Goal: Information Seeking & Learning: Find specific page/section

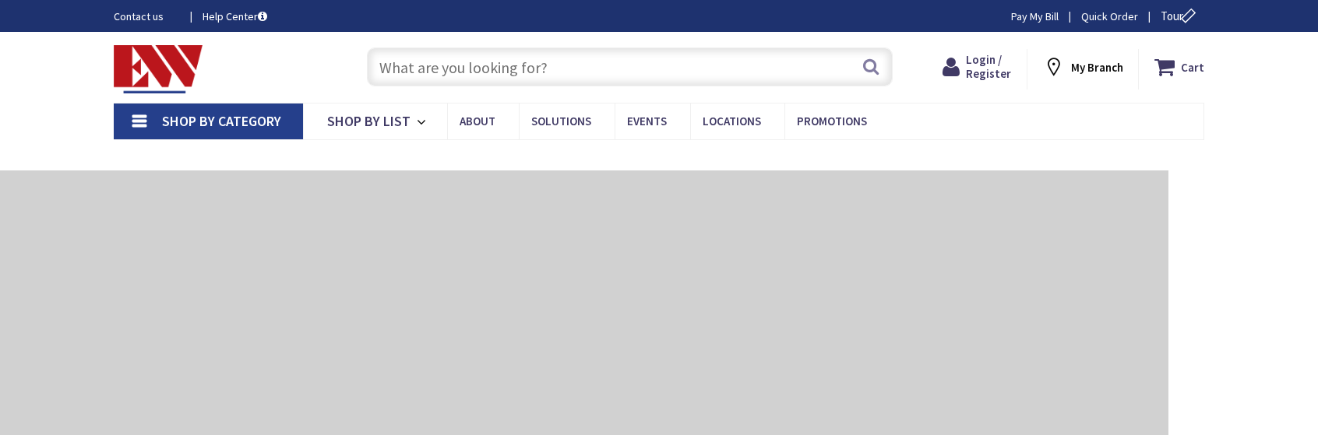
click at [461, 70] on input "text" at bounding box center [630, 67] width 526 height 39
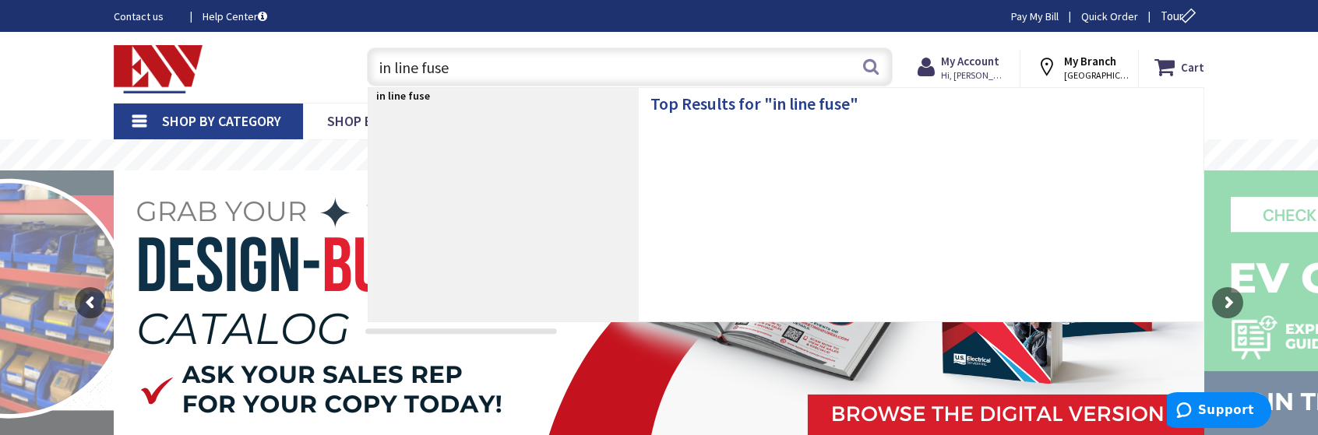
type input "in line fuses"
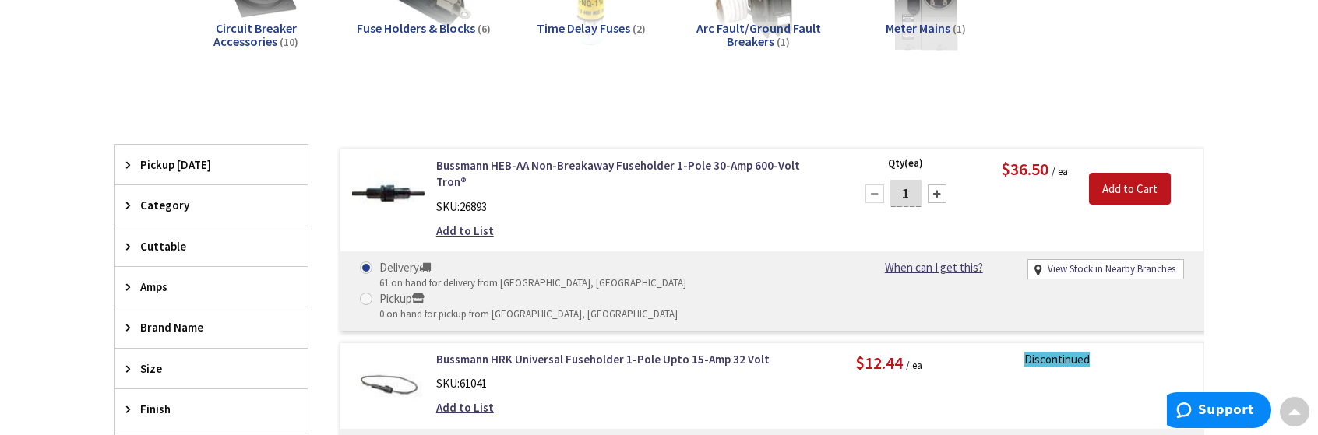
scroll to position [314, 0]
click at [629, 164] on link "Bussmann HEB-AA Non-Breakaway Fuseholder 1-Pole 30-Amp 600-Volt Tron®" at bounding box center [634, 173] width 396 height 33
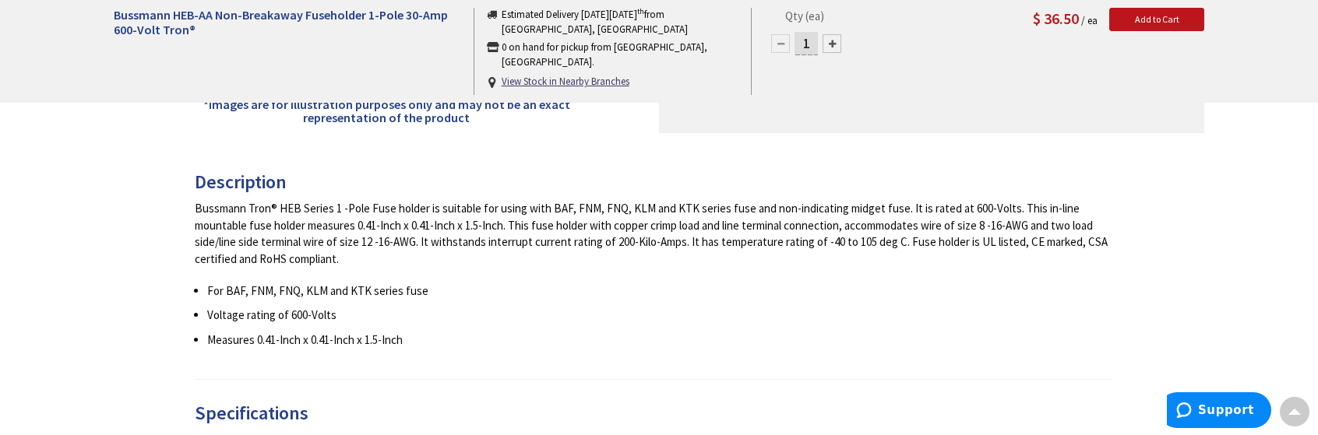
scroll to position [467, 0]
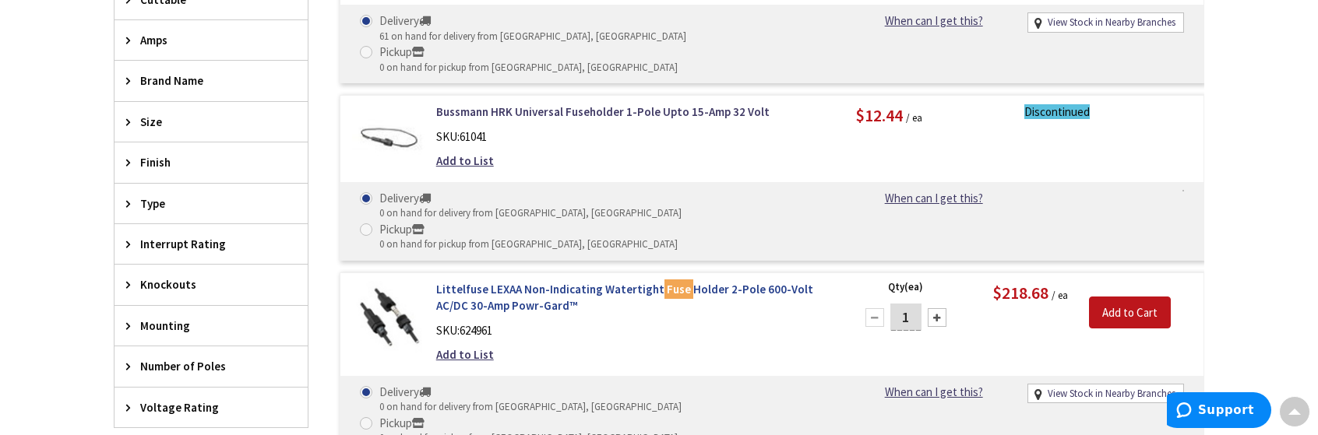
scroll to position [171, 0]
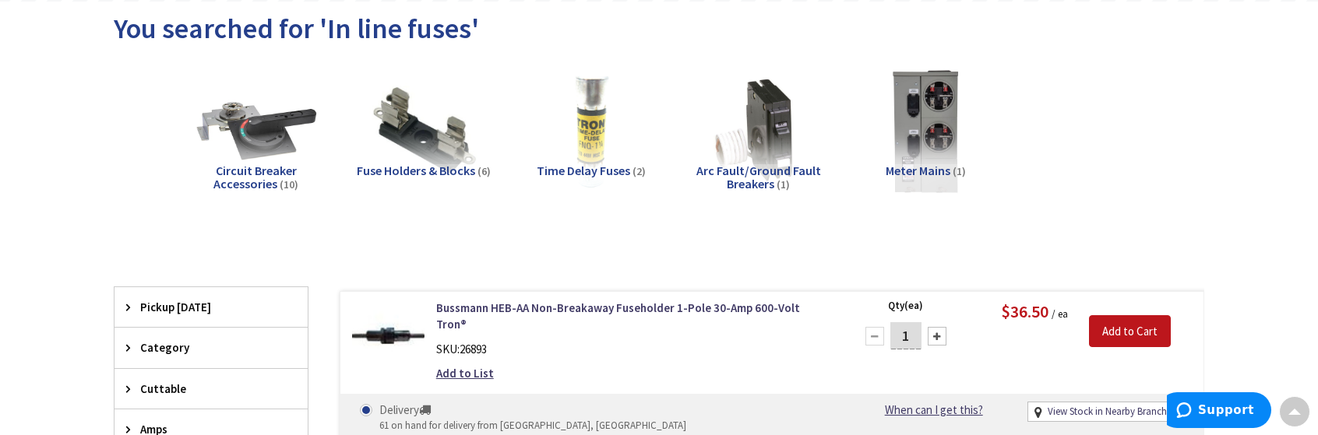
click at [431, 132] on img at bounding box center [423, 131] width 141 height 141
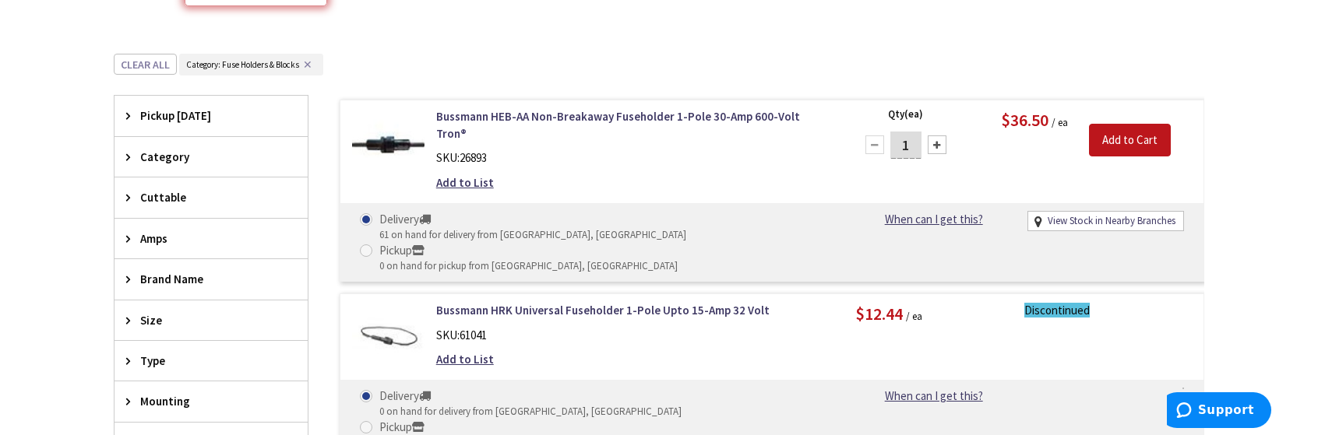
scroll to position [389, 0]
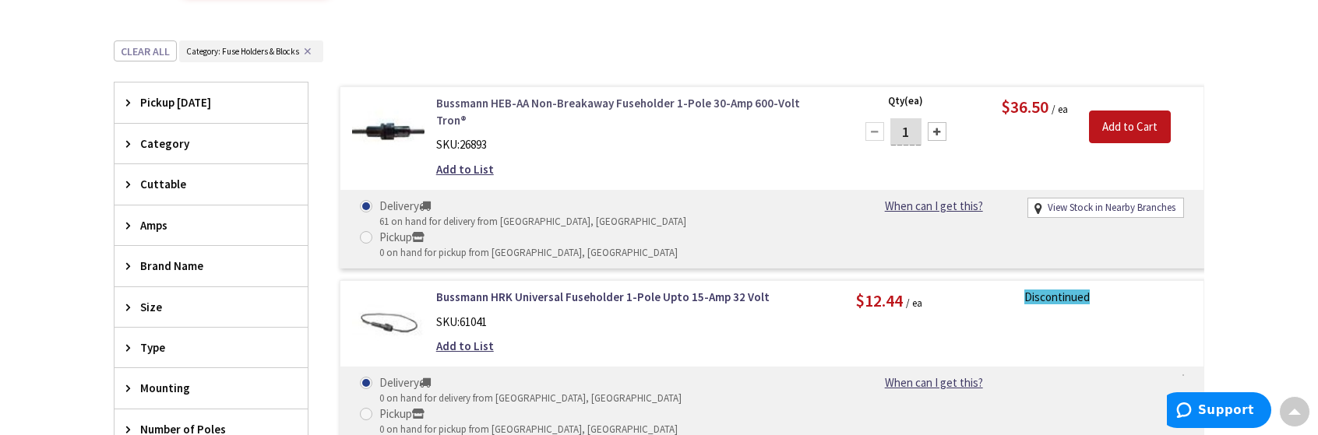
click at [493, 100] on link "Bussmann HEB-AA Non-Breakaway Fuseholder 1-Pole 30-Amp 600-Volt Tron®" at bounding box center [634, 111] width 396 height 33
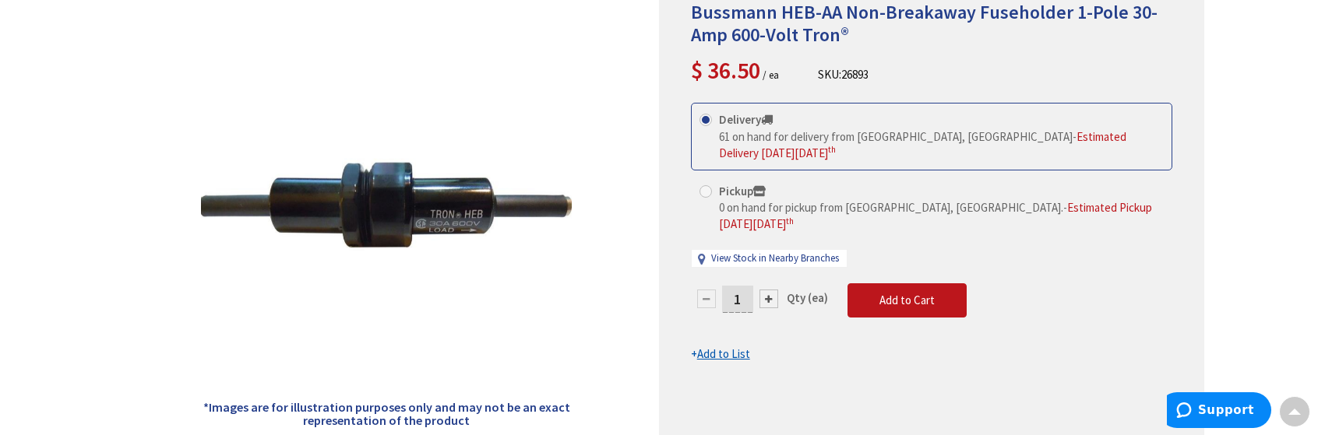
scroll to position [78, 0]
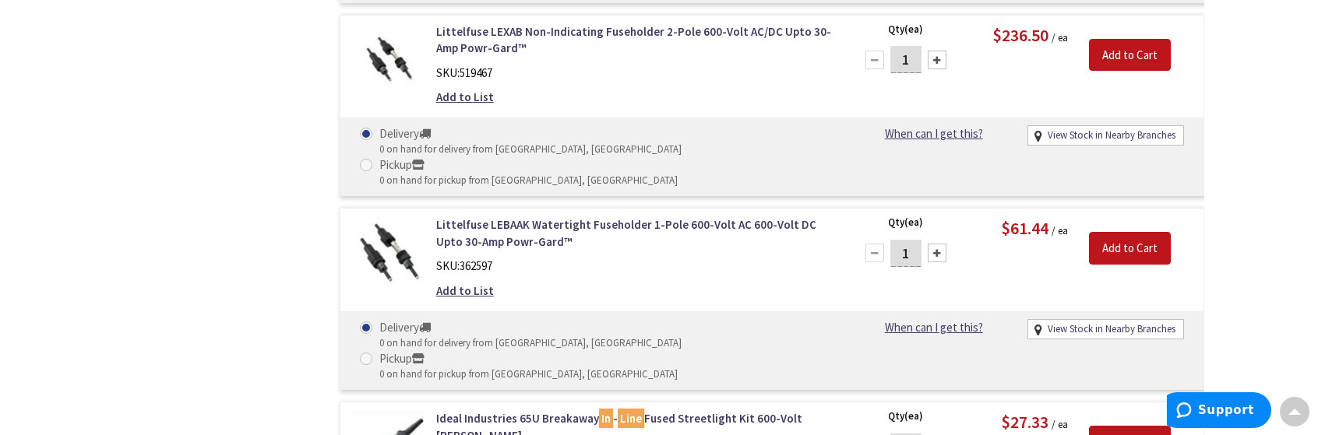
scroll to position [1090, 0]
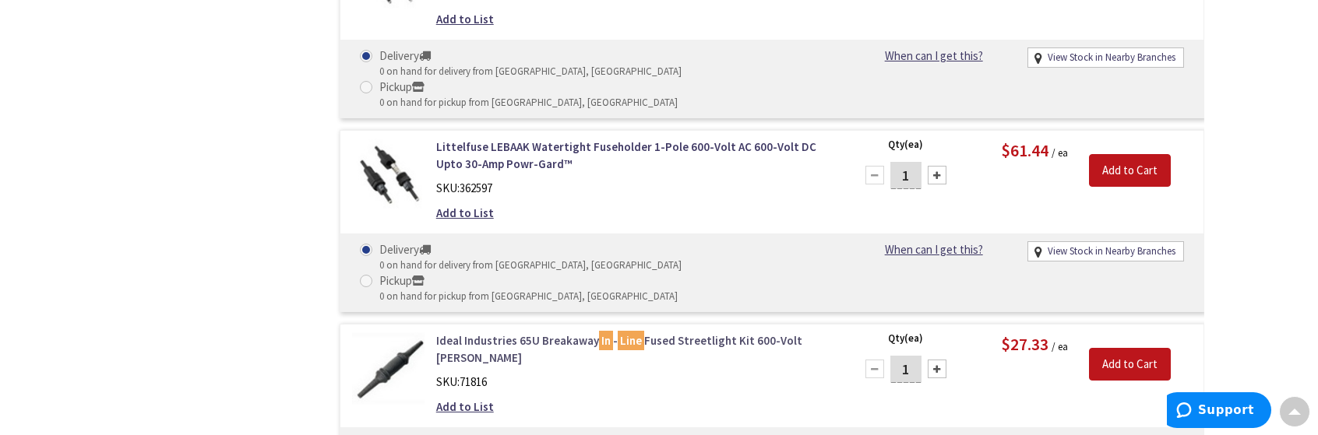
click at [519, 333] on link "Ideal Industries 65U Breakaway In - Line Fused Streetlight Kit 600-Volt Buchanan" at bounding box center [634, 349] width 396 height 33
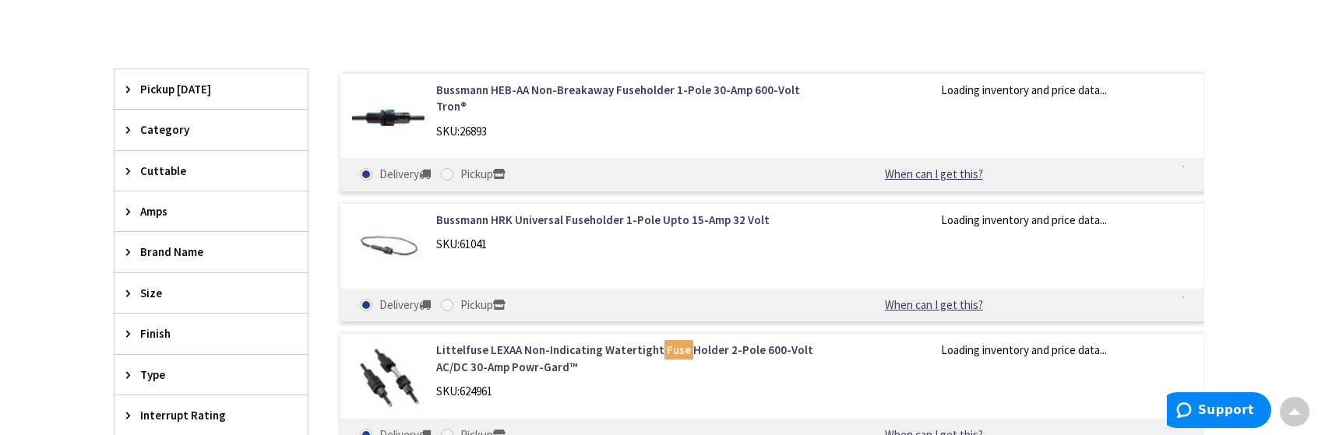
scroll to position [392, 0]
click at [573, 83] on link "Bussmann HEB-AA Non-Breakaway Fuseholder 1-Pole 30-Amp 600-Volt Tron®" at bounding box center [634, 95] width 396 height 33
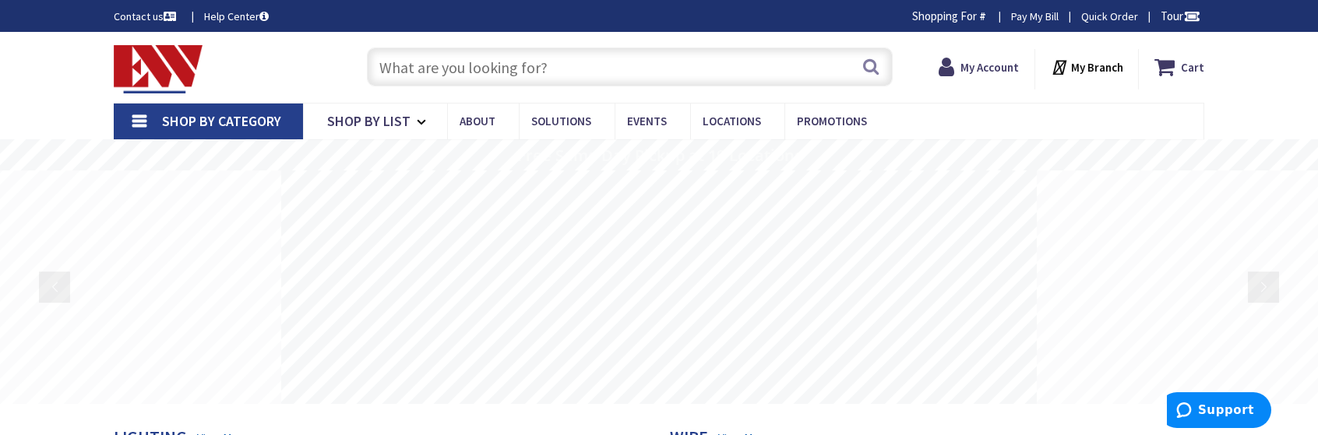
click at [414, 57] on input "text" at bounding box center [630, 67] width 526 height 39
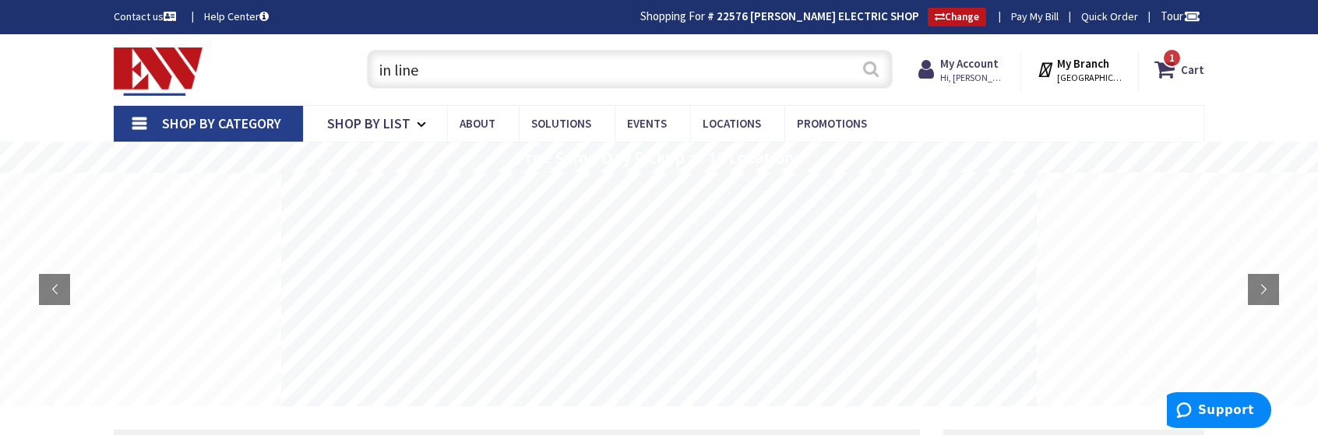
type input "in line"
click at [872, 65] on button "Search" at bounding box center [871, 68] width 20 height 35
click at [445, 72] on input "in line" at bounding box center [630, 69] width 526 height 39
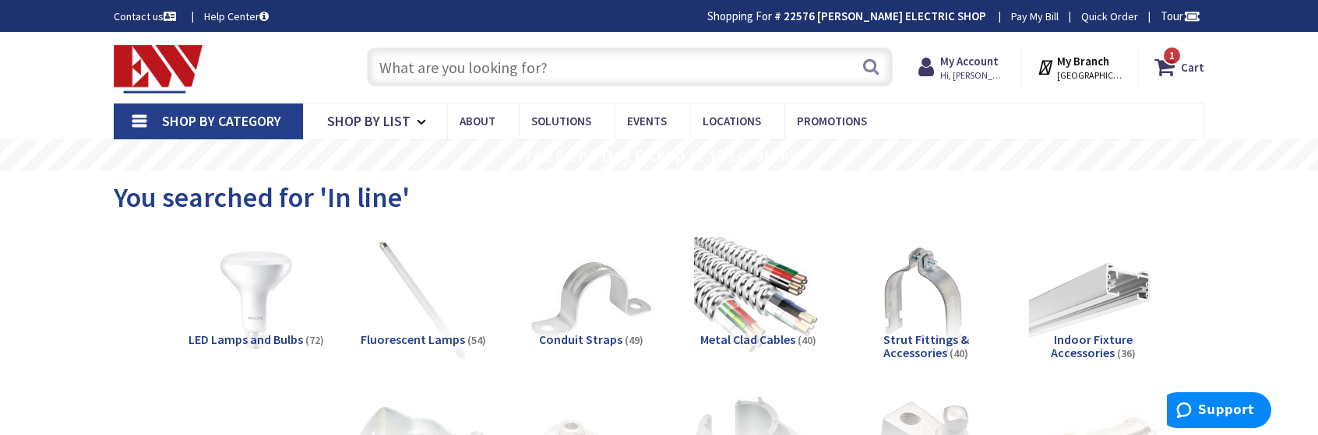
click at [424, 76] on input "text" at bounding box center [630, 67] width 526 height 39
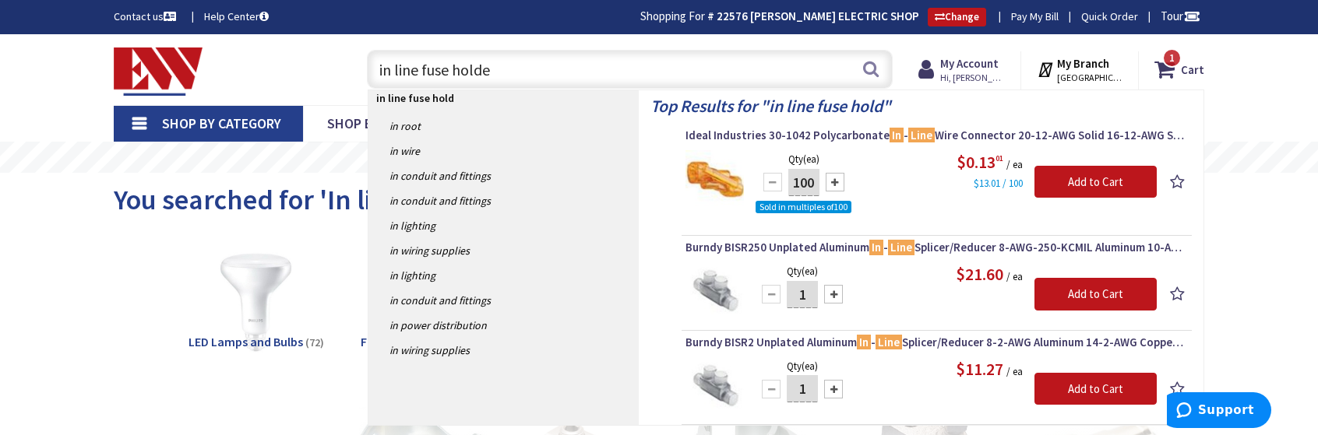
type input "in line fuse holder"
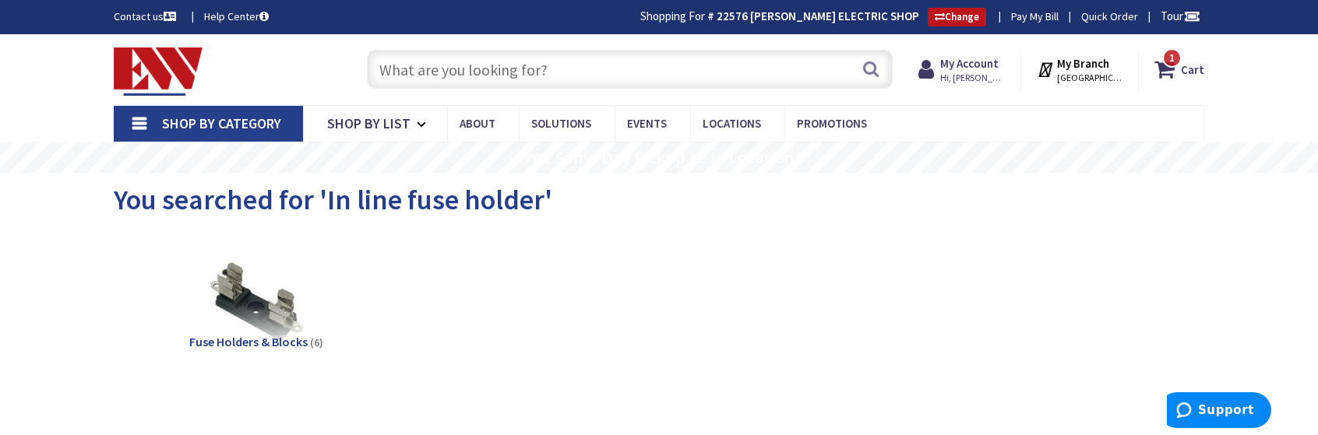
click at [249, 344] on span "Fuse Holders & Blocks" at bounding box center [248, 342] width 118 height 16
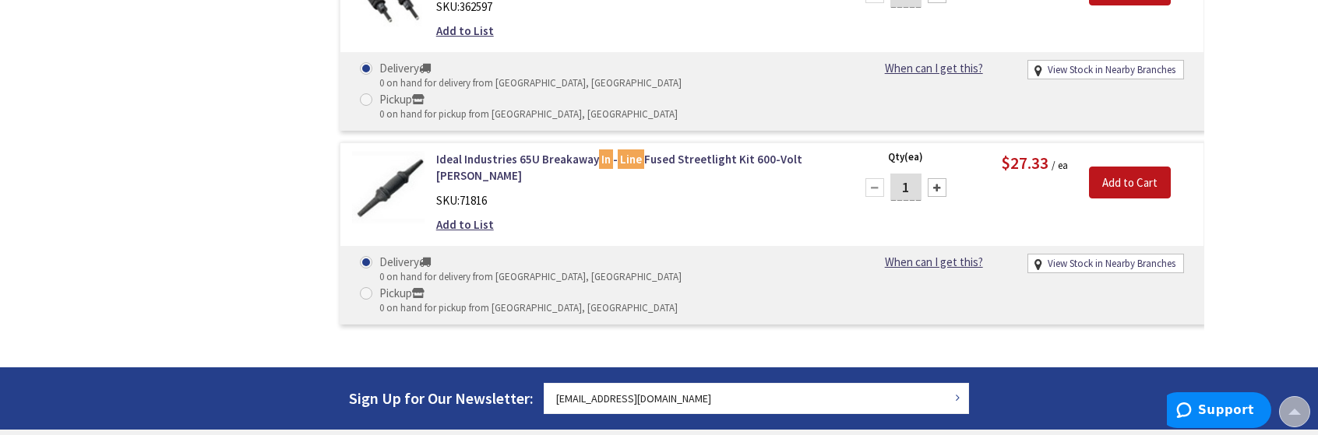
scroll to position [974, 0]
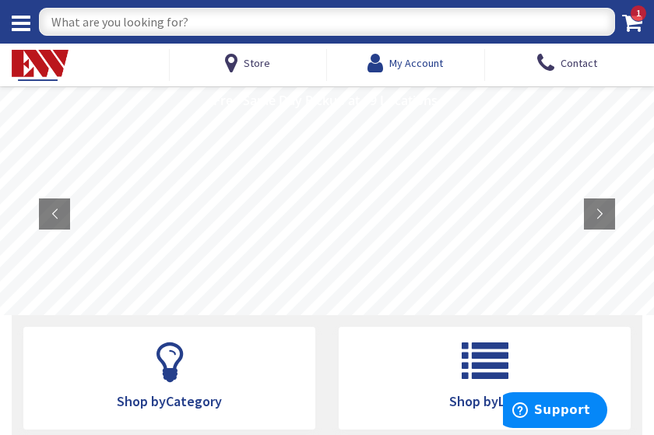
click at [411, 65] on span "My Account" at bounding box center [416, 63] width 54 height 14
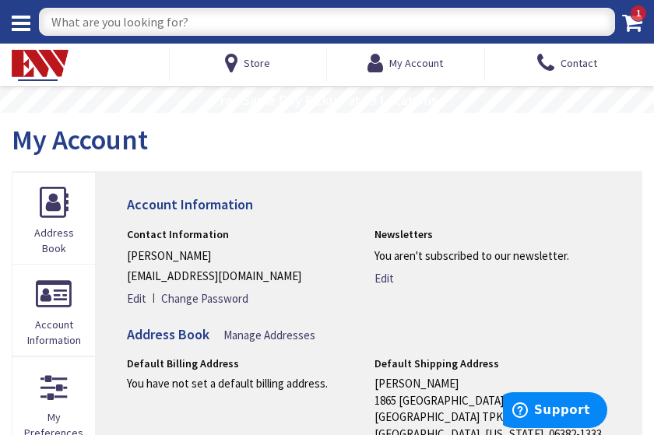
click at [84, 23] on input "text" at bounding box center [327, 22] width 576 height 28
type input "3/4" rigid"
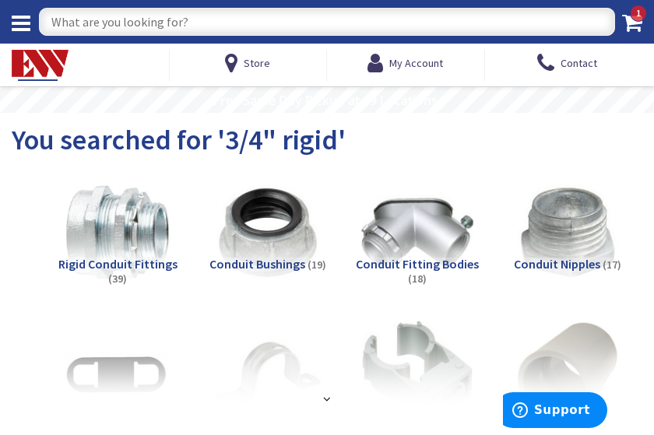
click at [85, 24] on input "text" at bounding box center [327, 22] width 576 height 28
type input "rigid conduit"
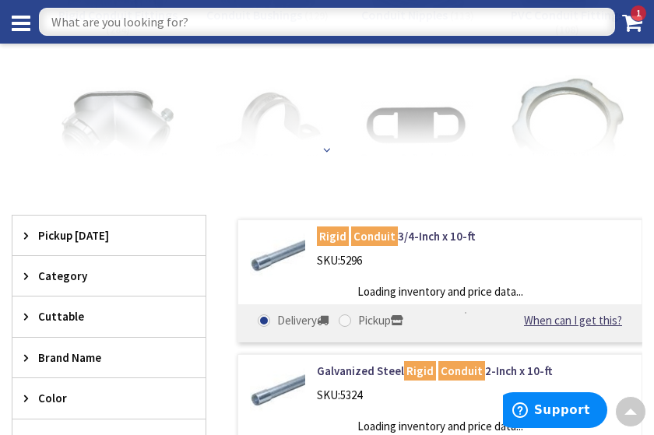
scroll to position [234, 0]
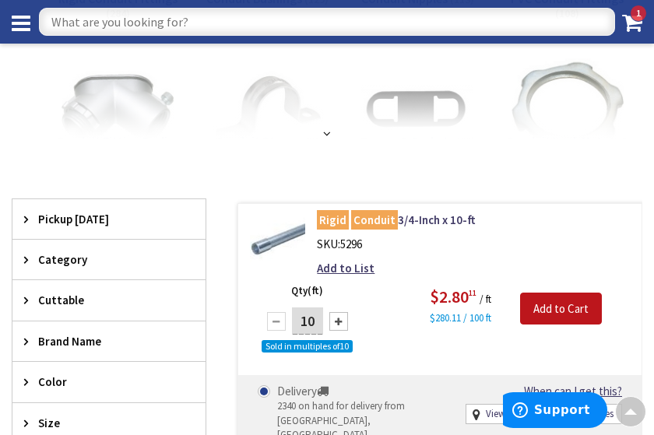
click at [102, 26] on input "text" at bounding box center [327, 22] width 576 height 28
type input "1-1/2" rigid"
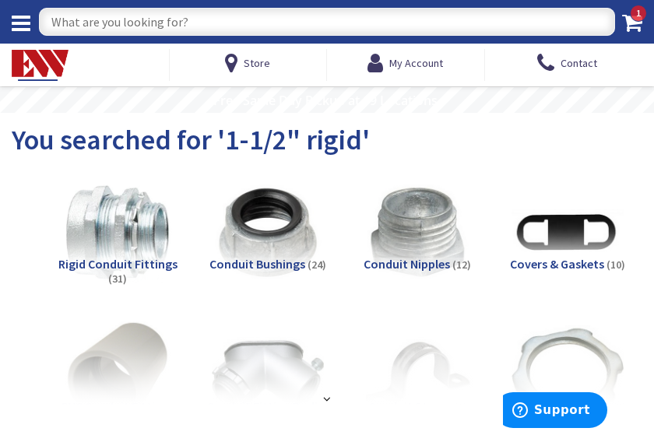
click at [102, 19] on input "text" at bounding box center [327, 22] width 576 height 28
type input "1-1/2 grc"
click at [109, 21] on input "text" at bounding box center [327, 22] width 576 height 28
type input "rigid conduit"
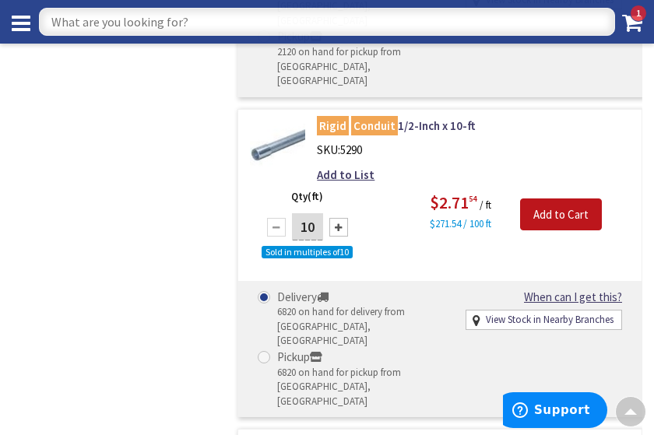
scroll to position [2258, 0]
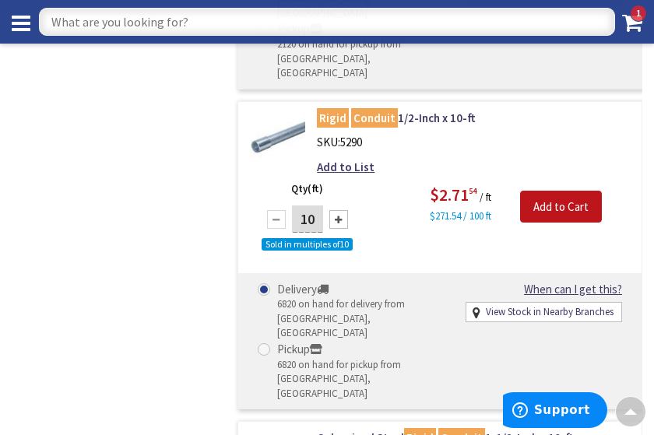
click at [85, 18] on input "text" at bounding box center [327, 22] width 576 height 28
type input "3/4" c fitting"
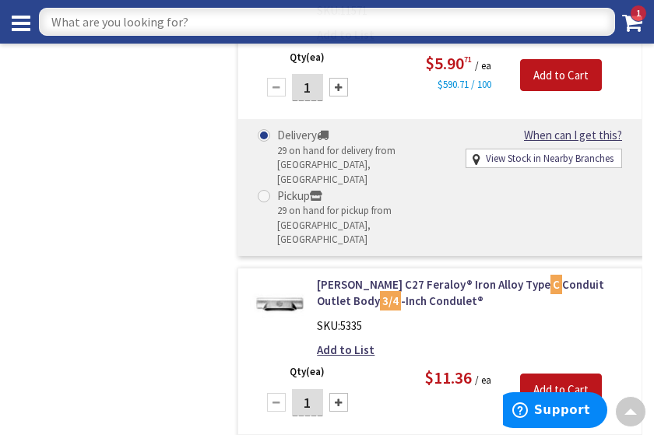
scroll to position [1480, 0]
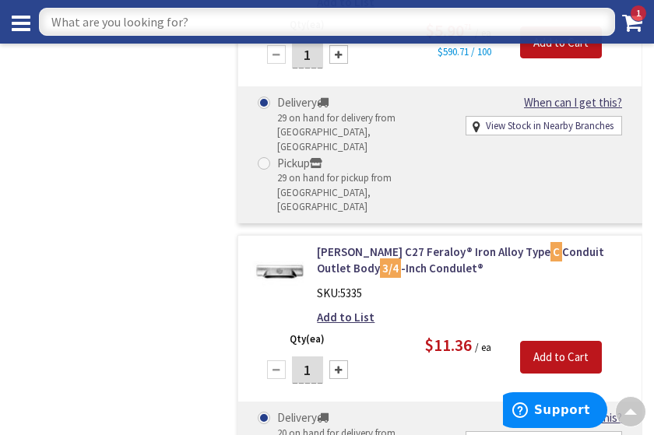
click at [91, 9] on input "text" at bounding box center [327, 22] width 576 height 28
type input "12 thhn"
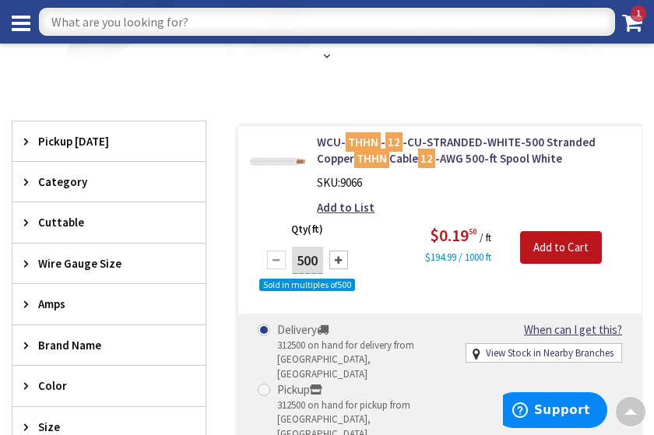
click at [112, 23] on input "text" at bounding box center [327, 22] width 576 height 28
type input "8 thhn"
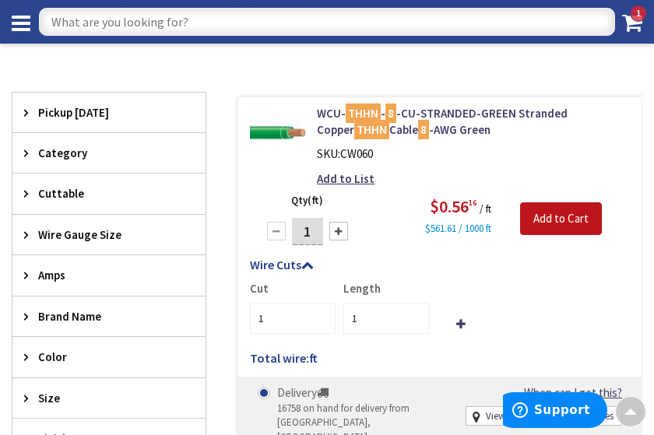
scroll to position [234, 0]
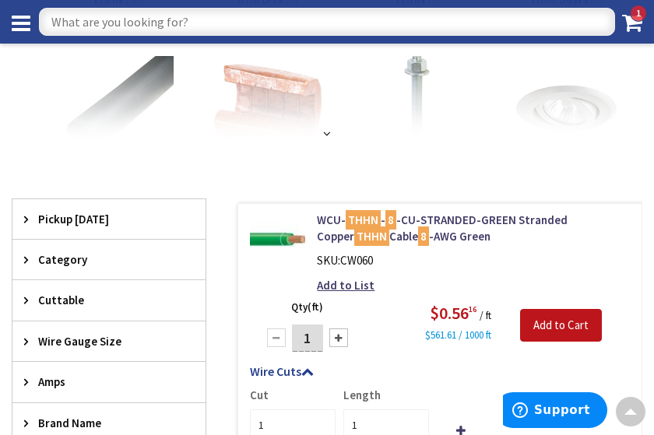
click at [69, 26] on input "text" at bounding box center [327, 22] width 576 height 28
type input "#10"
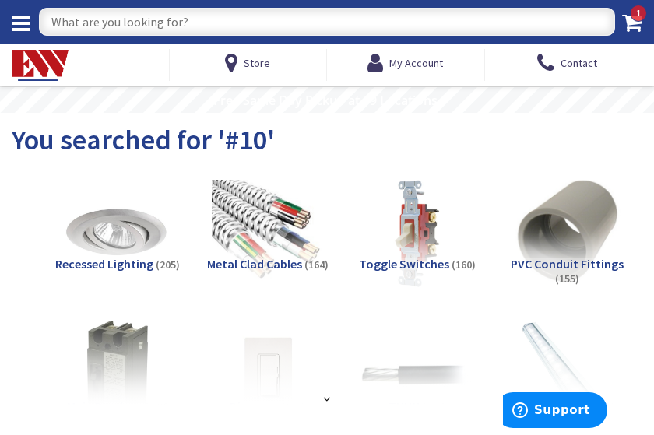
click at [103, 27] on input "text" at bounding box center [327, 22] width 576 height 28
type input "10 thhn"
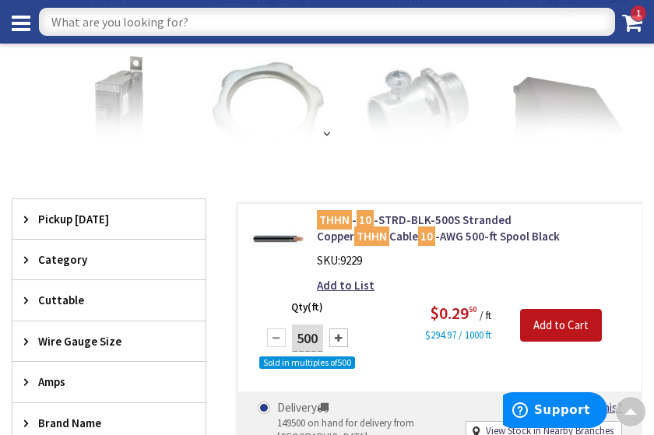
click at [99, 27] on input "text" at bounding box center [327, 22] width 576 height 28
type input "seal fitting"
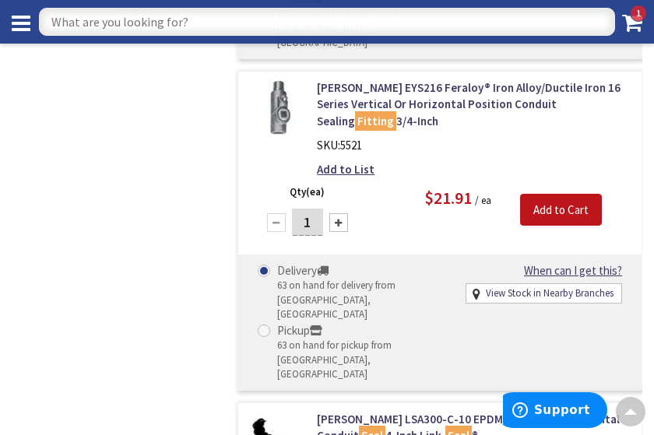
scroll to position [1012, 0]
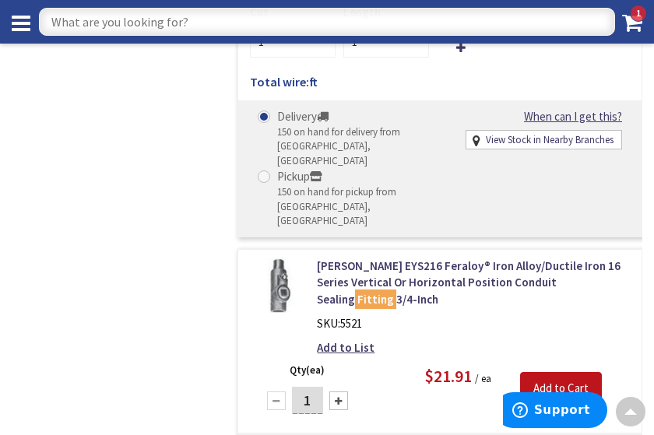
click at [73, 18] on input "text" at bounding box center [327, 22] width 576 height 28
type input "ey fitting"
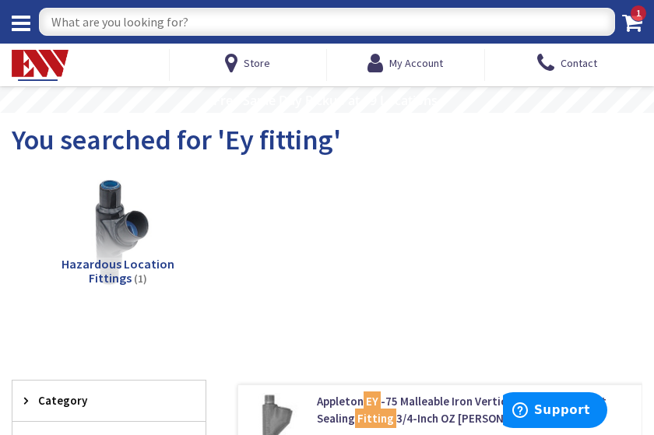
click at [106, 16] on input "text" at bounding box center [327, 22] width 576 height 28
type input "seal fitting"
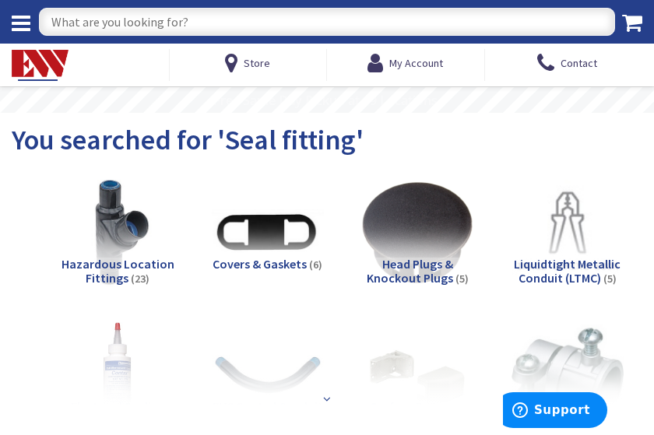
scroll to position [78, 0]
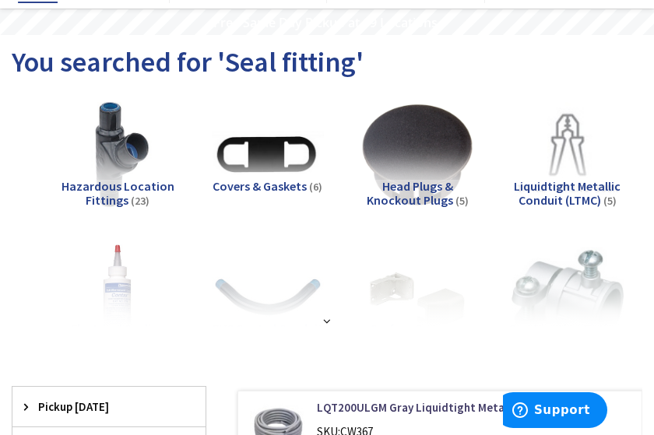
click at [115, 193] on span "Hazardous Location Fittings" at bounding box center [118, 193] width 113 height 30
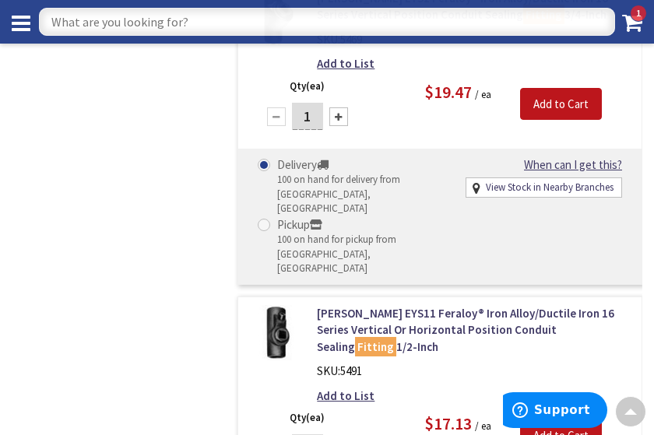
scroll to position [1293, 0]
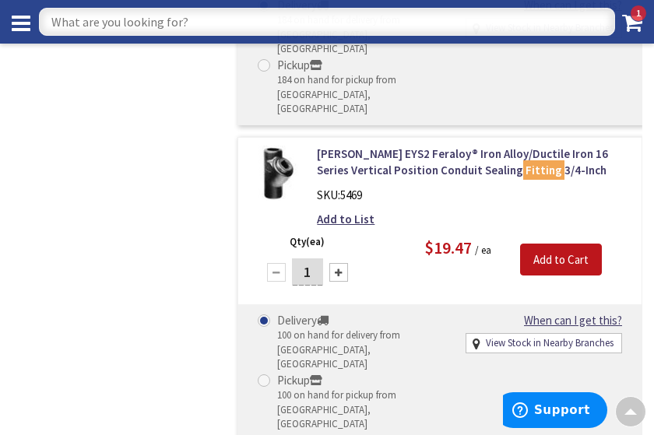
click at [124, 26] on input "text" at bounding box center [327, 22] width 576 height 28
type input "3/4 meyers hub"
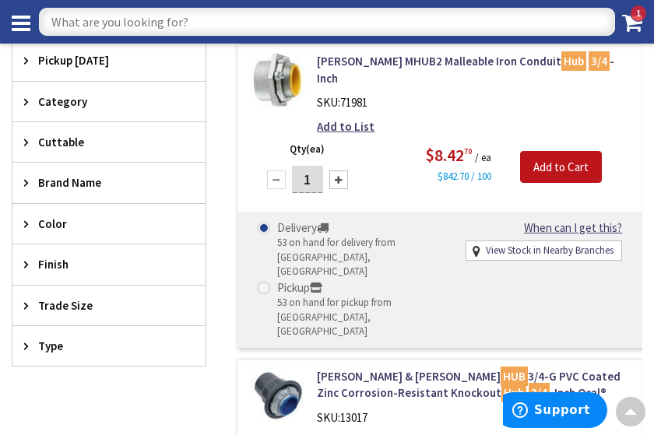
click at [89, 23] on input "text" at bounding box center [327, 22] width 576 height 28
type input "1-1/2 [PERSON_NAME] hub"
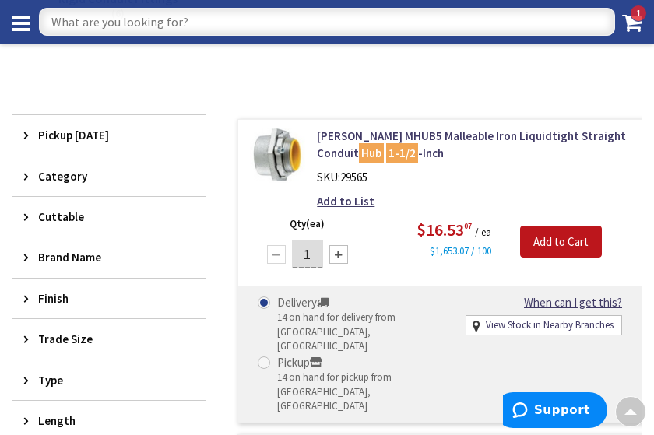
click at [125, 30] on input "text" at bounding box center [327, 22] width 576 height 28
type input "thhn"
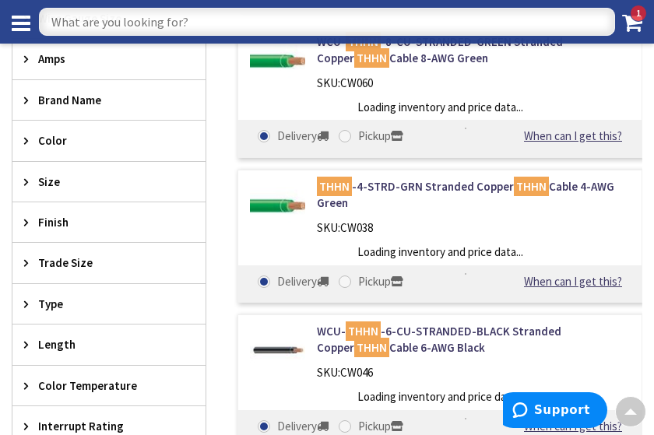
scroll to position [544, 0]
